Goal: Information Seeking & Learning: Learn about a topic

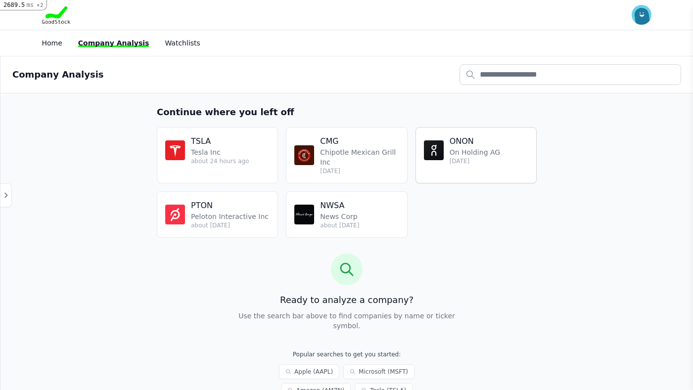
click at [477, 164] on p "[DATE]" at bounding box center [474, 161] width 51 height 8
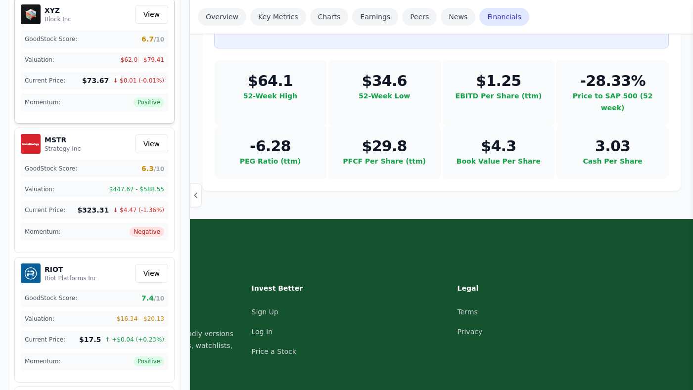
scroll to position [479, 0]
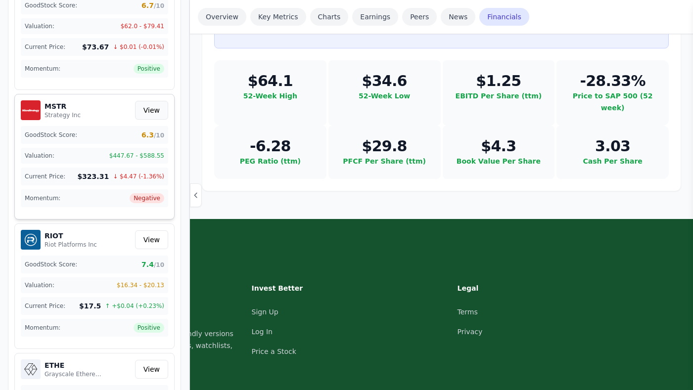
click at [148, 116] on link "View" at bounding box center [151, 110] width 33 height 19
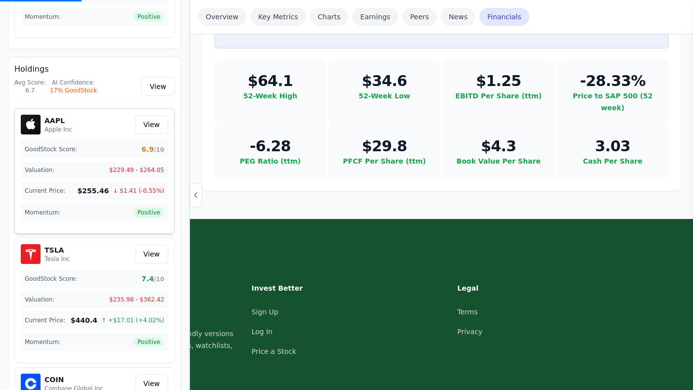
scroll to position [1144, 0]
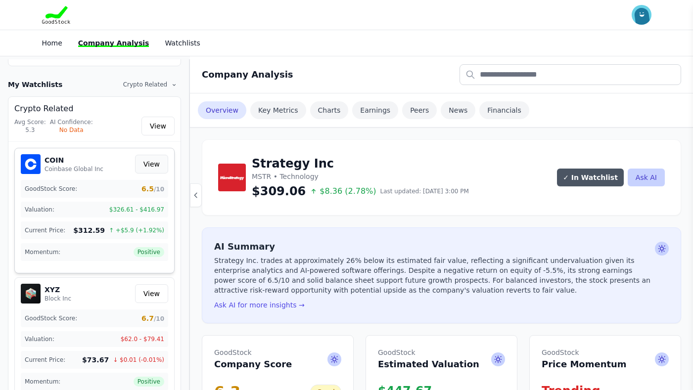
scroll to position [232, 0]
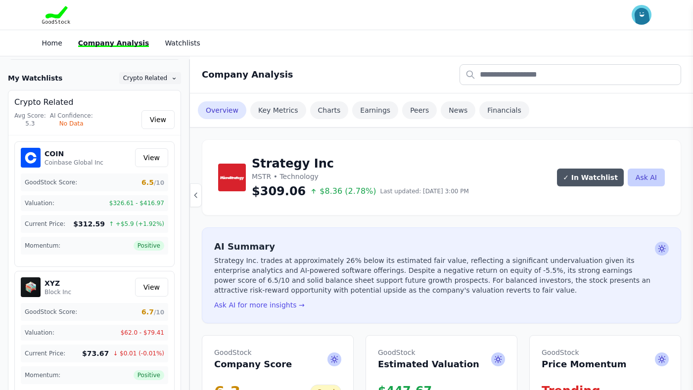
click at [142, 77] on span "Crypto Related" at bounding box center [145, 78] width 44 height 7
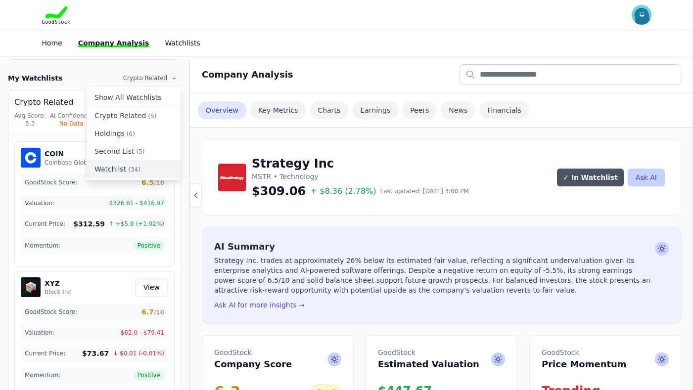
click at [147, 171] on button "Watchlist (34)" at bounding box center [134, 169] width 94 height 18
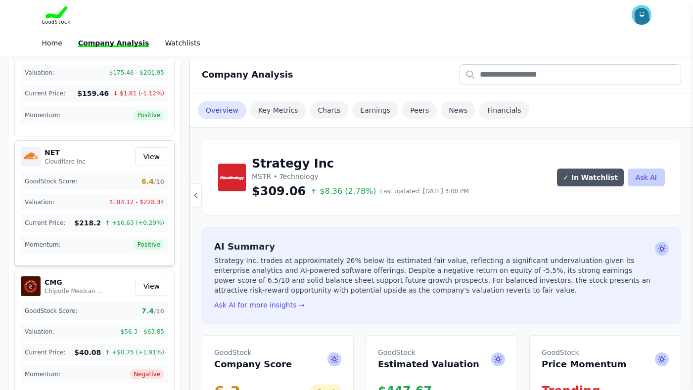
scroll to position [3510, 0]
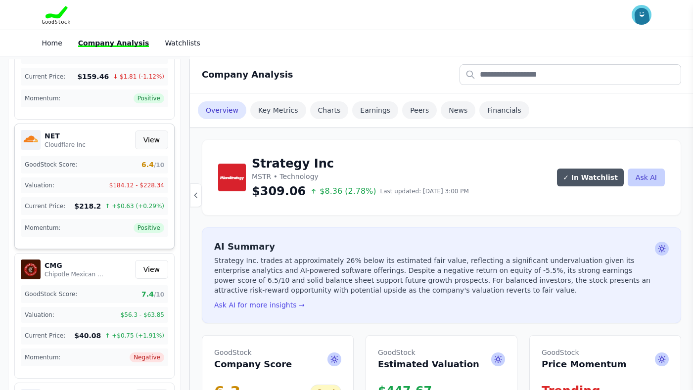
click at [149, 139] on link "View" at bounding box center [151, 140] width 33 height 19
